Goal: Information Seeking & Learning: Learn about a topic

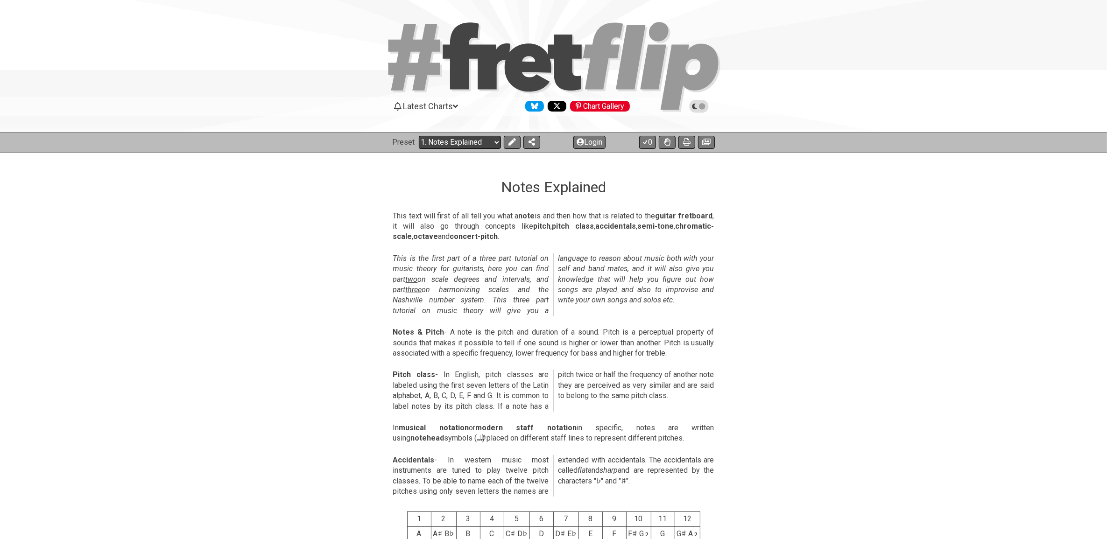
click at [483, 140] on select "Welcome to #fretflip! Initial Preset Custom Preset Minor Pentatonic Major Penta…" at bounding box center [460, 142] width 82 height 13
click at [419, 136] on select "Welcome to #fretflip! Initial Preset Custom Preset Minor Pentatonic Major Penta…" at bounding box center [460, 142] width 82 height 13
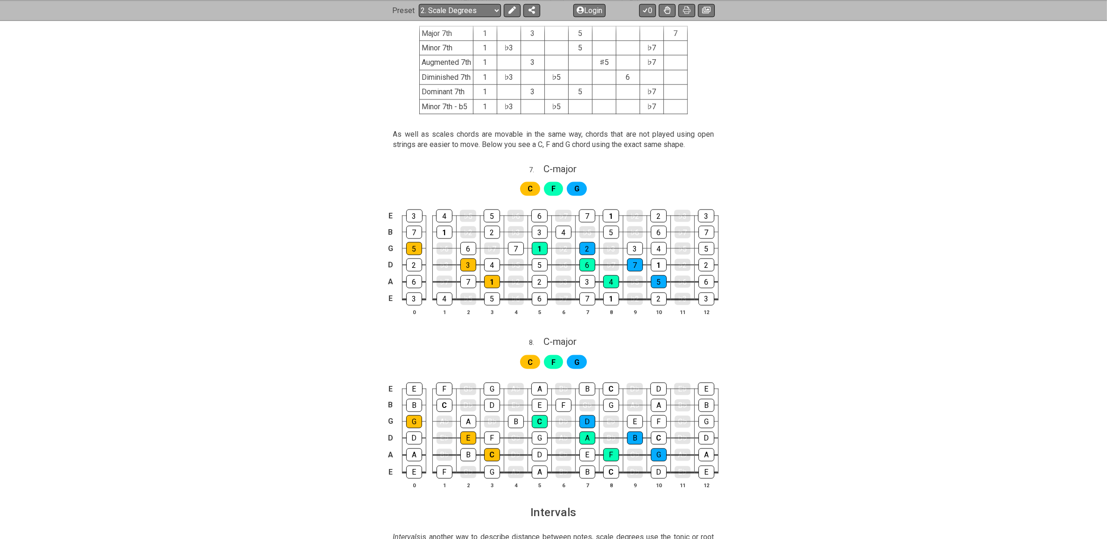
scroll to position [1919, 0]
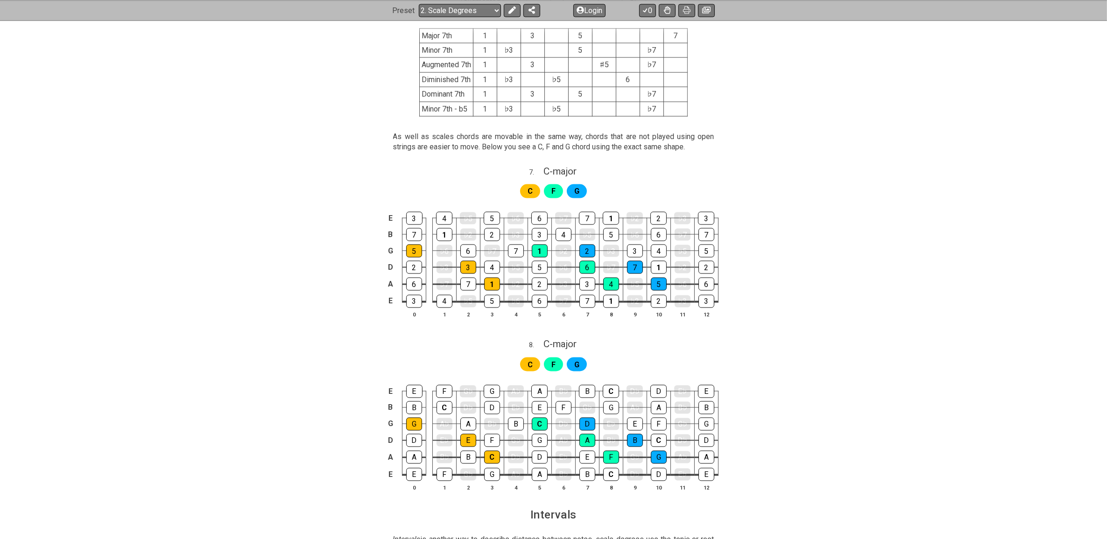
drag, startPoint x: 816, startPoint y: 257, endPoint x: 773, endPoint y: 40, distance: 221.8
click at [813, 255] on div "E 3 4 ♭5 5 ♭6 6 ♭7 7 1 ♭2 2 ♭3 3 B 7 1 ♭2 2 ♭3 3 4 ♭5 5 ♭6 6 ♭7 7 G 5 ♭6 6 ♭7 7…" at bounding box center [554, 265] width 729 height 131
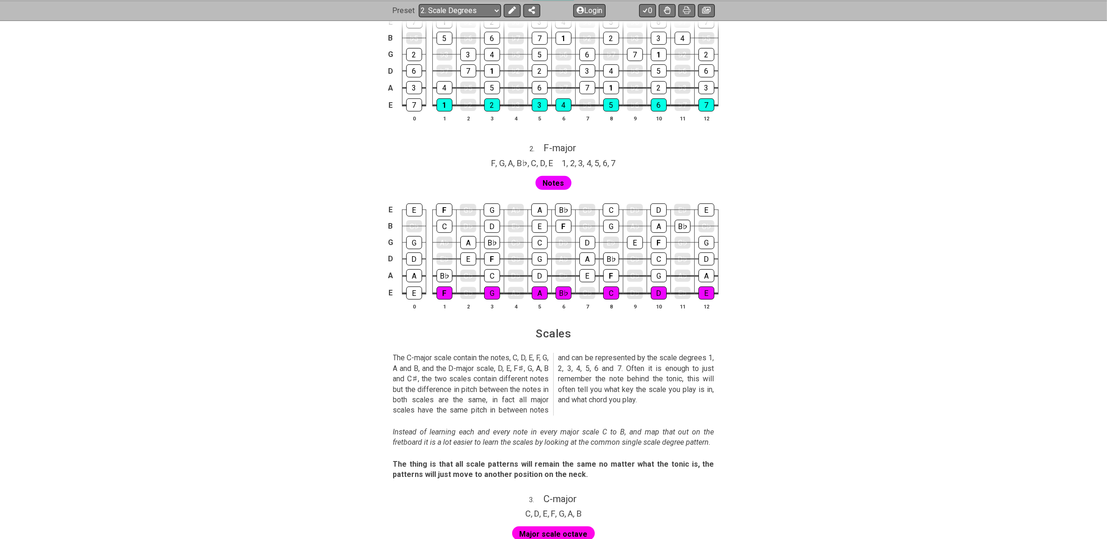
scroll to position [693, 0]
drag, startPoint x: 785, startPoint y: 411, endPoint x: 324, endPoint y: 304, distance: 473.8
click at [785, 411] on section "The C-major scale contain the notes, C, D, E, F, G, A and B, and the D-major sc…" at bounding box center [554, 387] width 729 height 74
click at [197, 309] on div "E E F G♭ G A♭ A B♭ C♭ C D♭ D E♭ E B C♭ C D♭ D E♭ E F G♭ G A♭ A B♭ C♭ G G A♭ A B…" at bounding box center [554, 258] width 729 height 131
drag, startPoint x: 188, startPoint y: 282, endPoint x: 299, endPoint y: 290, distance: 111.4
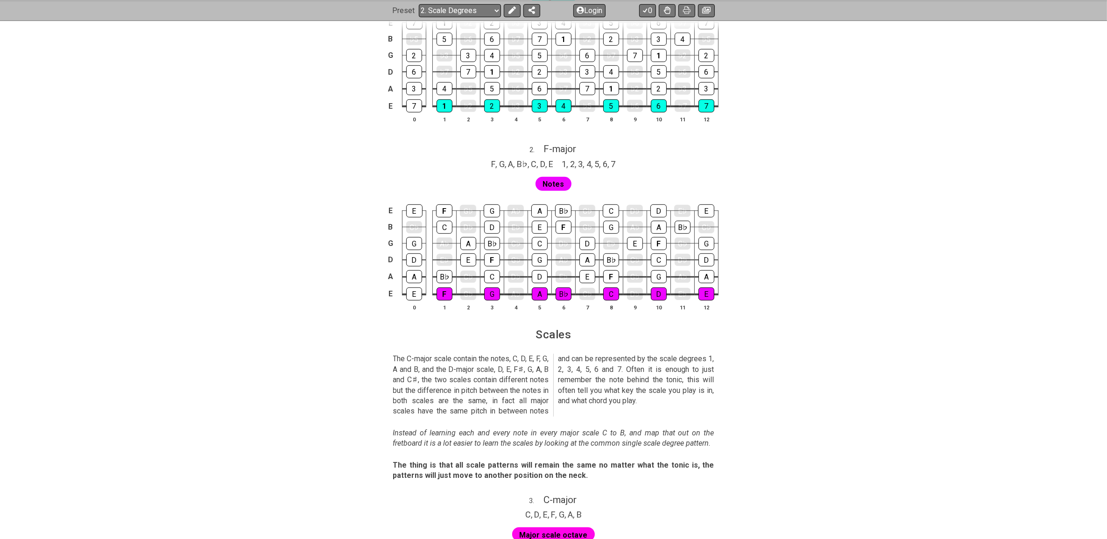
click at [776, 330] on section "Scales" at bounding box center [554, 338] width 729 height 24
click at [880, 350] on section "Scales" at bounding box center [554, 338] width 729 height 24
drag, startPoint x: 842, startPoint y: 391, endPoint x: 756, endPoint y: 380, distance: 86.7
click at [836, 390] on section "The C-major scale contain the notes, C, D, E, F, G, A and B, and the D-major sc…" at bounding box center [554, 387] width 729 height 74
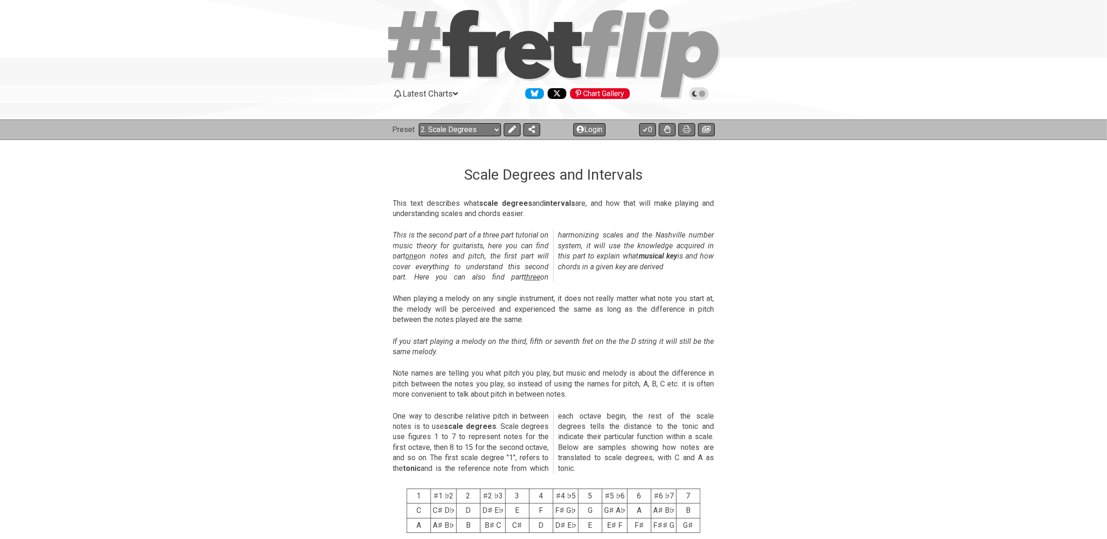
scroll to position [0, 0]
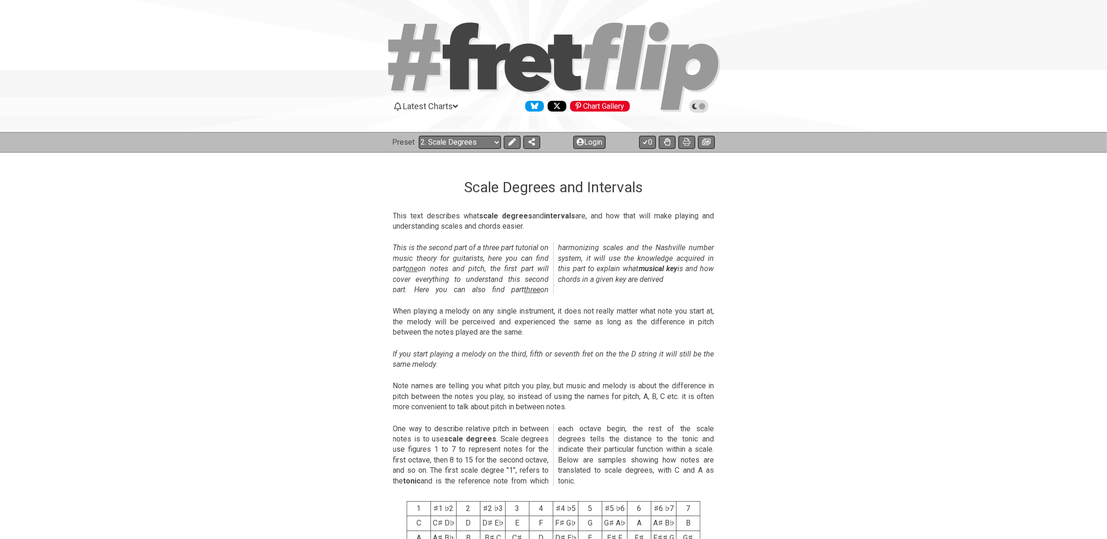
drag, startPoint x: 926, startPoint y: 359, endPoint x: 887, endPoint y: 360, distance: 38.8
drag, startPoint x: 779, startPoint y: 318, endPoint x: 671, endPoint y: 277, distance: 115.5
click at [776, 318] on section "When playing a melody on any single instrument, it does not really matter what …" at bounding box center [554, 324] width 729 height 43
click at [685, 141] on icon at bounding box center [686, 141] width 7 height 7
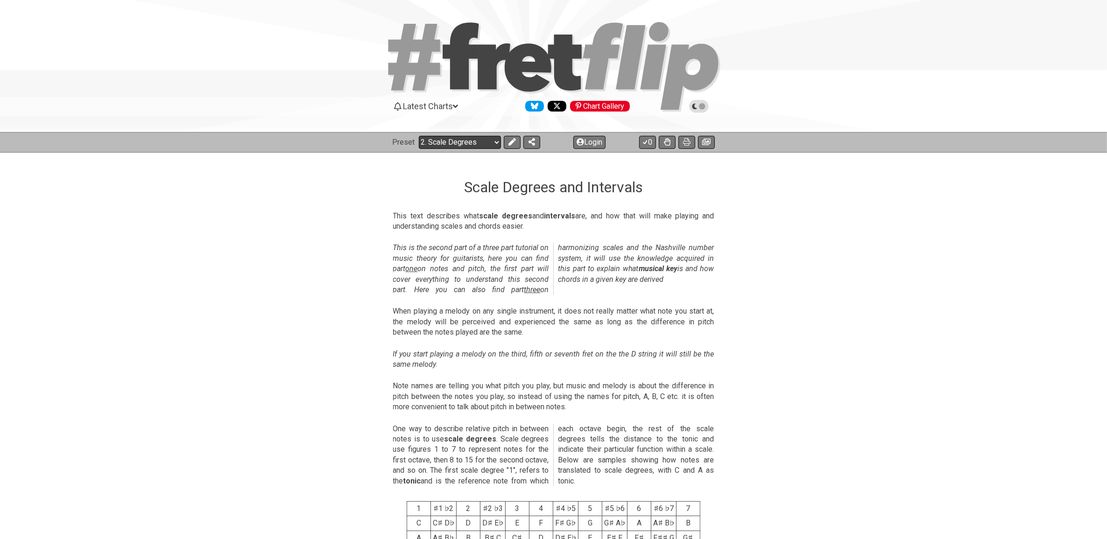
click at [496, 139] on select "Welcome to #fretflip! Initial Preset Custom Preset Minor Pentatonic Major Penta…" at bounding box center [460, 142] width 82 height 13
click at [419, 136] on select "Welcome to #fretflip! Initial Preset Custom Preset Minor Pentatonic Major Penta…" at bounding box center [460, 142] width 82 height 13
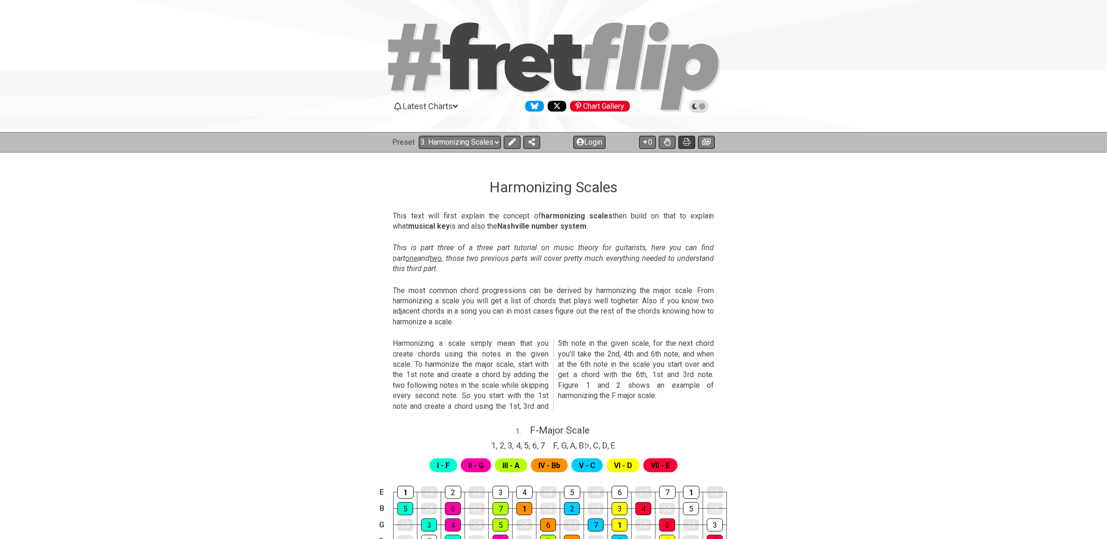
click at [685, 141] on icon at bounding box center [686, 141] width 7 height 7
click at [735, 267] on section "This is part three of a three part tutorial on music theory for guitarists, her…" at bounding box center [554, 260] width 729 height 43
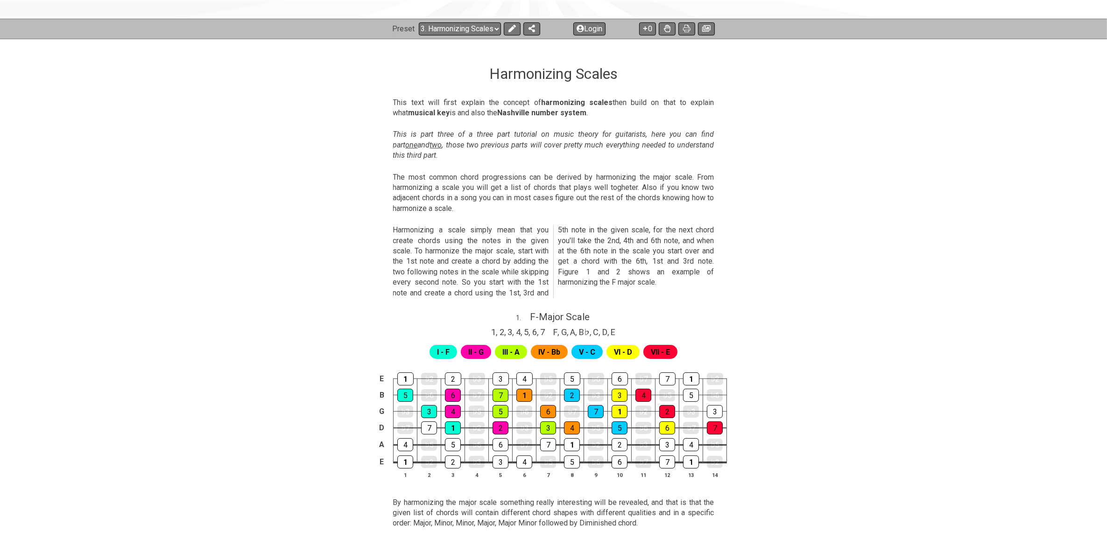
scroll to position [117, 0]
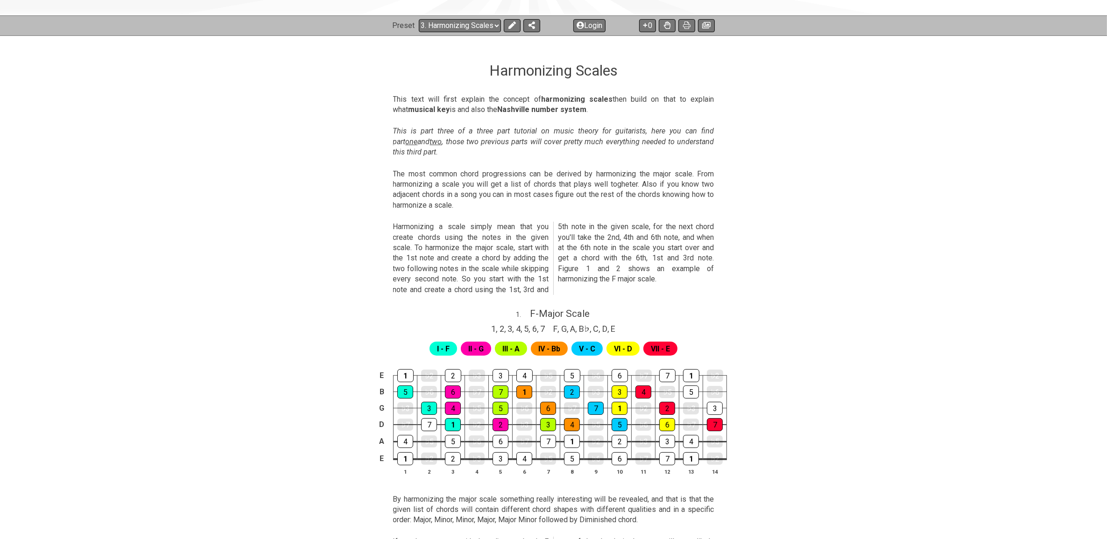
drag, startPoint x: 688, startPoint y: 24, endPoint x: 149, endPoint y: 468, distance: 698.2
click at [688, 24] on icon at bounding box center [686, 24] width 7 height 7
click at [494, 22] on select "Welcome to #fretflip! Initial Preset Custom Preset Minor Pentatonic Major Penta…" at bounding box center [460, 25] width 82 height 13
click at [419, 19] on select "Welcome to #fretflip! Initial Preset Custom Preset Minor Pentatonic Major Penta…" at bounding box center [460, 25] width 82 height 13
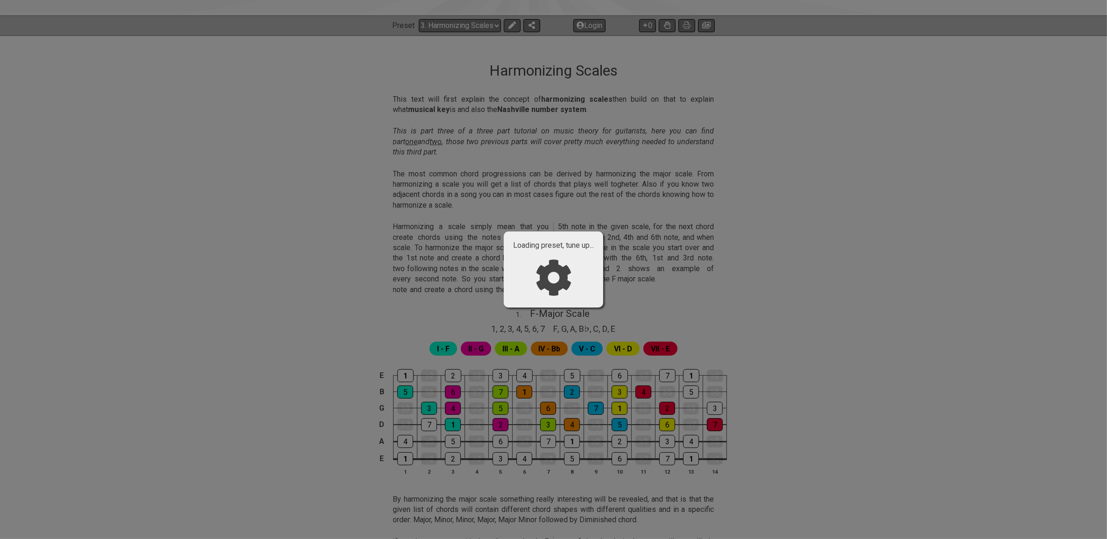
select select "/the-caged-system"
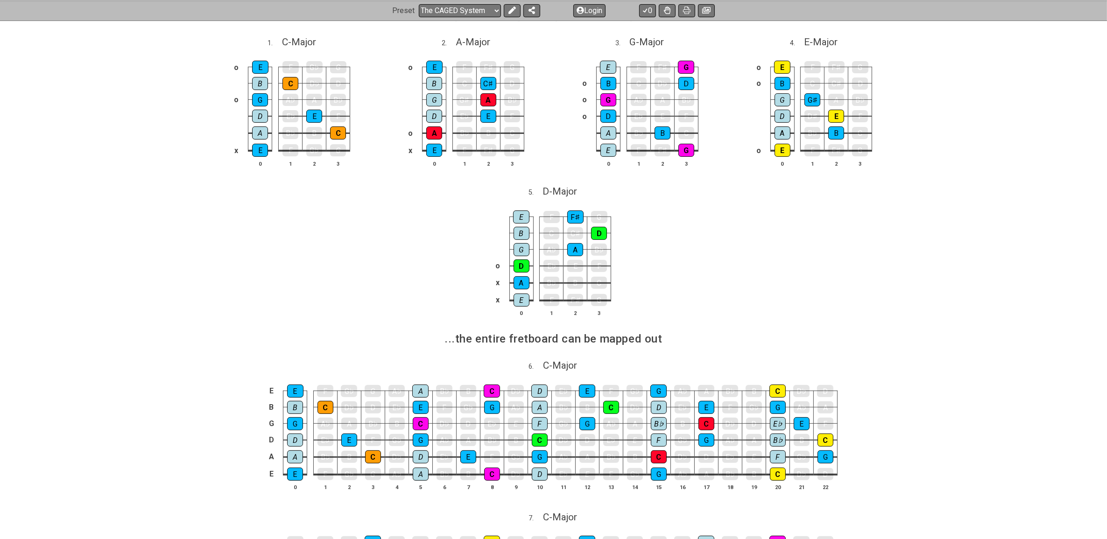
scroll to position [58, 0]
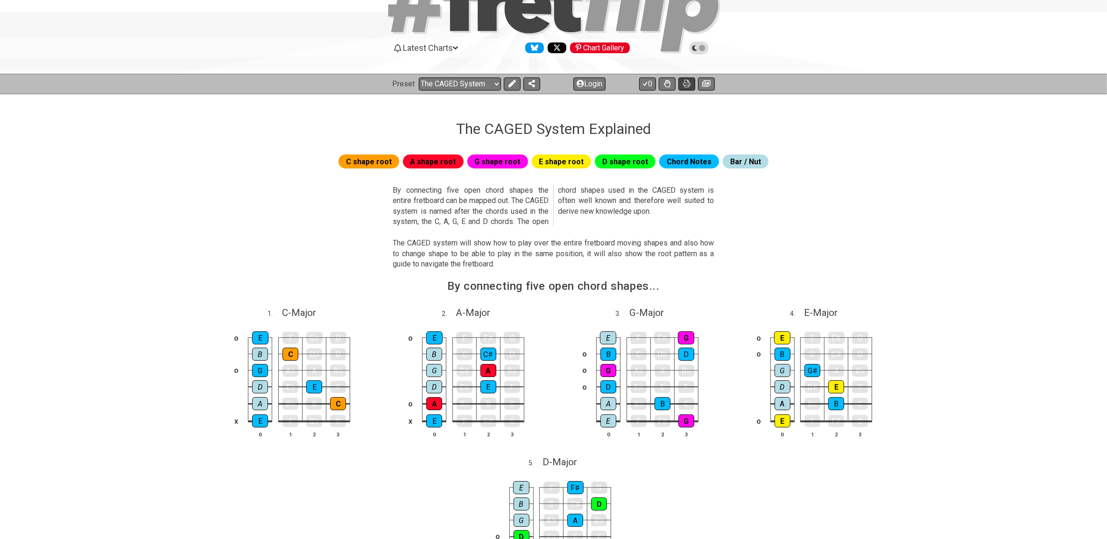
click at [688, 84] on icon at bounding box center [686, 83] width 7 height 7
click at [687, 82] on icon at bounding box center [686, 83] width 7 height 7
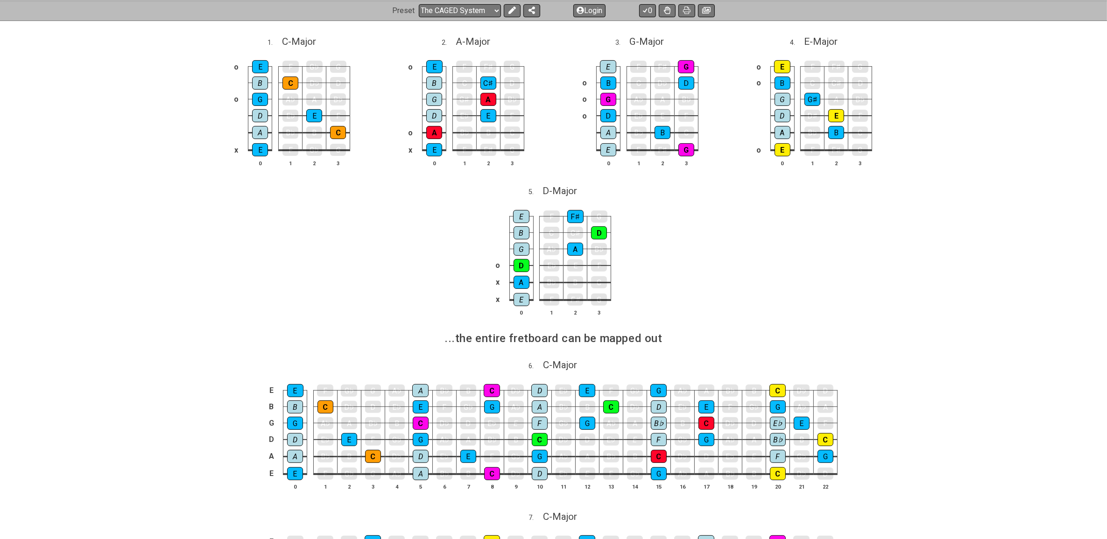
scroll to position [350, 0]
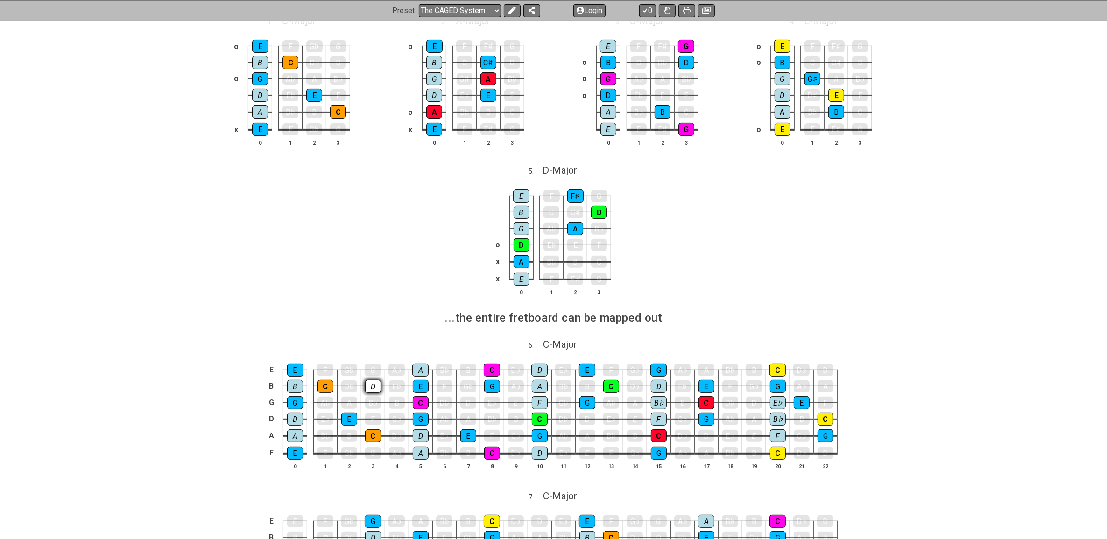
click at [370, 388] on div "D" at bounding box center [373, 386] width 16 height 13
click at [373, 388] on div "D" at bounding box center [373, 386] width 16 height 13
click at [373, 376] on div "G" at bounding box center [373, 370] width 16 height 12
click at [374, 375] on div "G" at bounding box center [373, 370] width 16 height 13
